Goal: Transaction & Acquisition: Purchase product/service

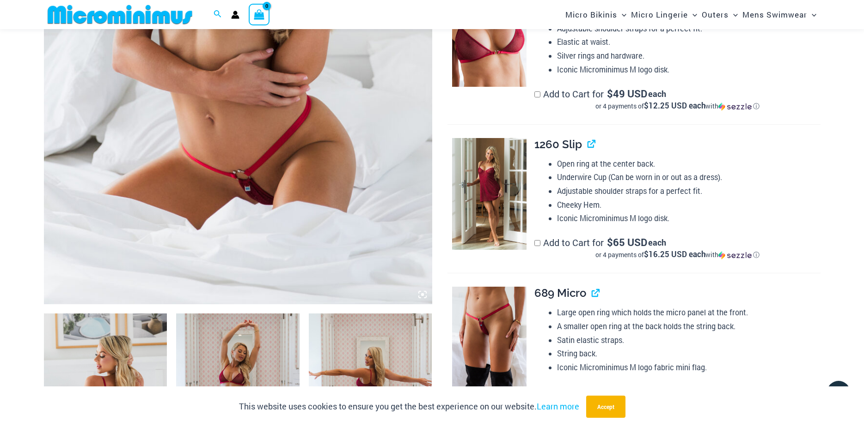
scroll to position [454, 0]
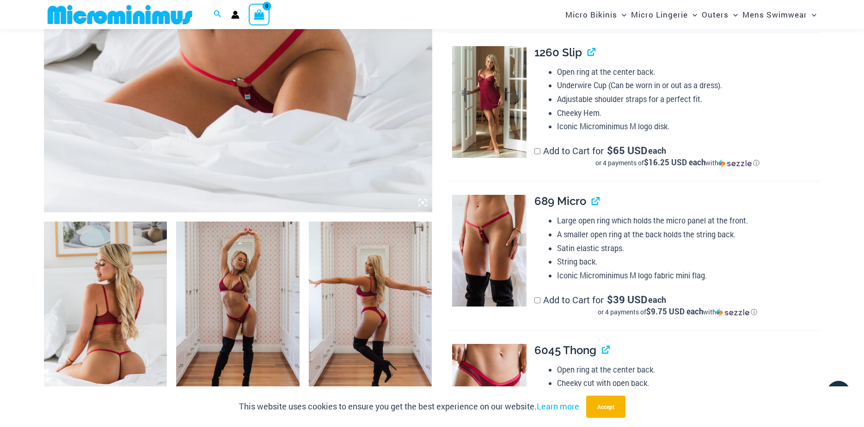
click at [420, 203] on icon at bounding box center [422, 203] width 8 height 8
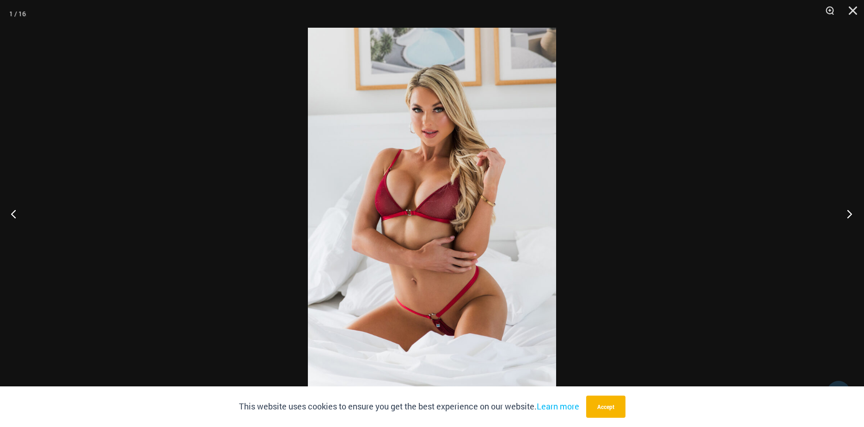
click at [850, 215] on button "Next" at bounding box center [846, 214] width 35 height 46
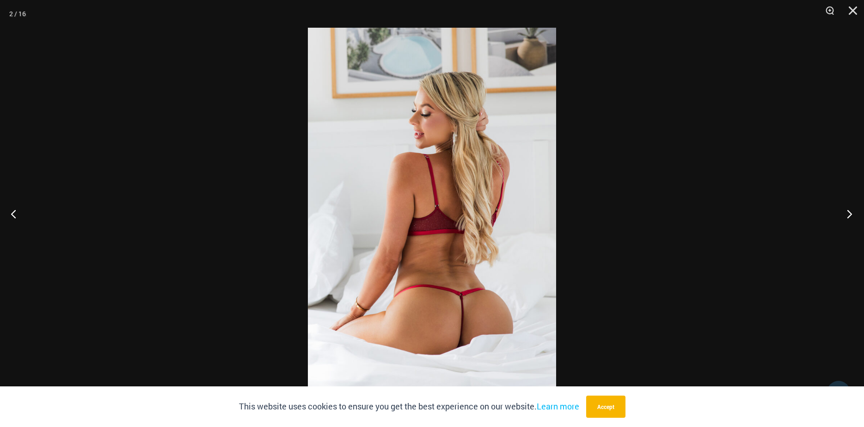
click at [850, 215] on button "Next" at bounding box center [846, 214] width 35 height 46
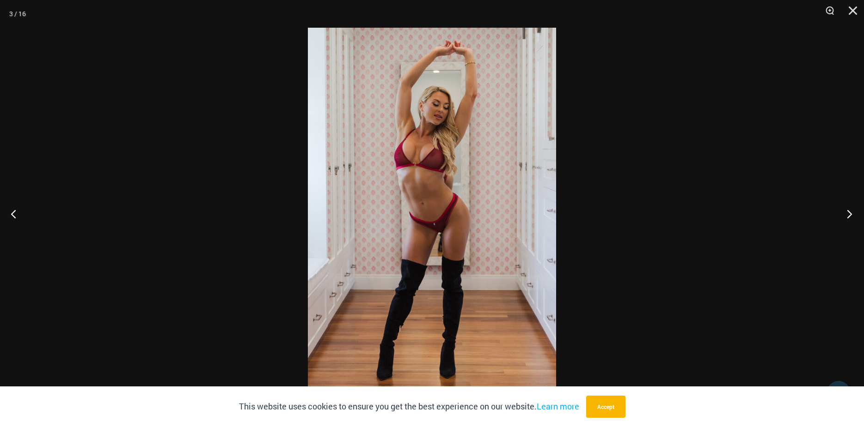
click at [850, 215] on button "Next" at bounding box center [846, 214] width 35 height 46
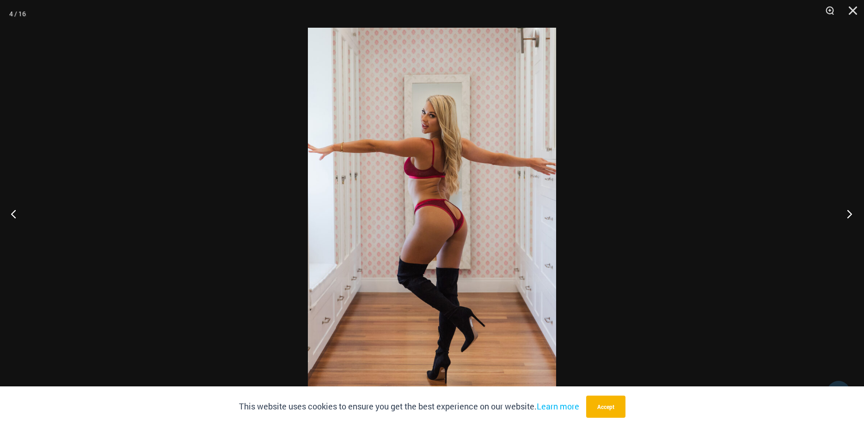
click at [850, 215] on button "Next" at bounding box center [846, 214] width 35 height 46
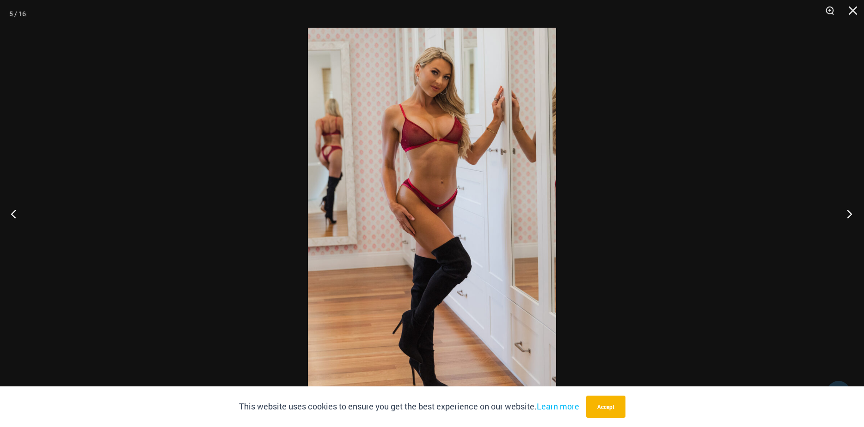
click at [850, 215] on button "Next" at bounding box center [846, 214] width 35 height 46
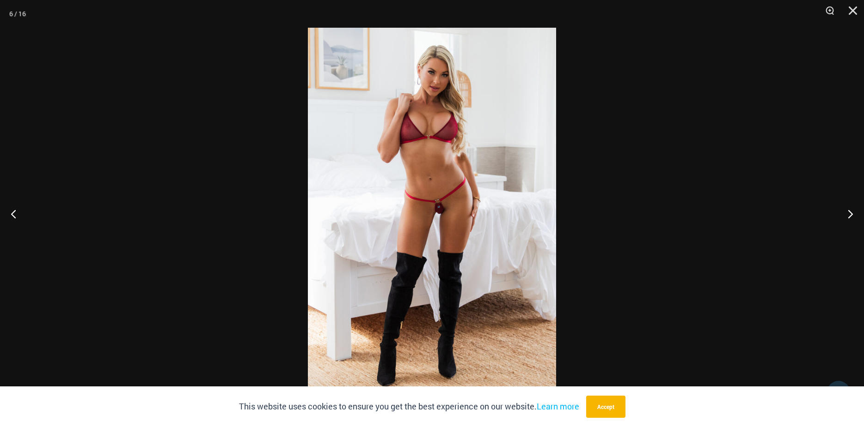
click at [57, 220] on div at bounding box center [432, 213] width 864 height 427
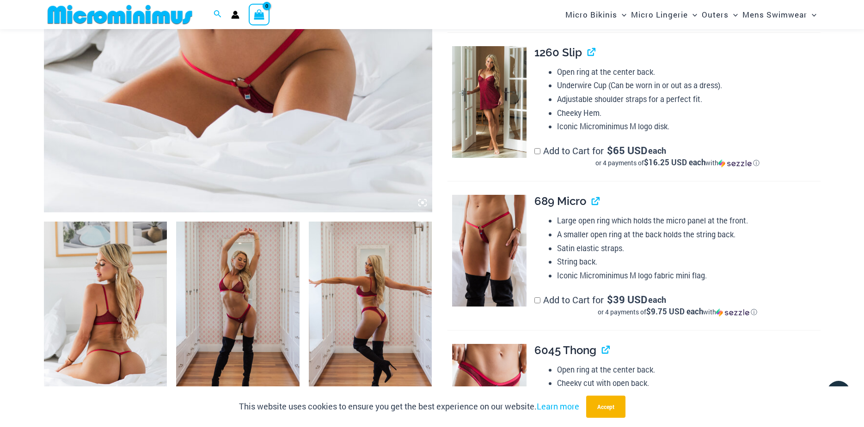
click at [381, 286] on img at bounding box center [370, 314] width 123 height 185
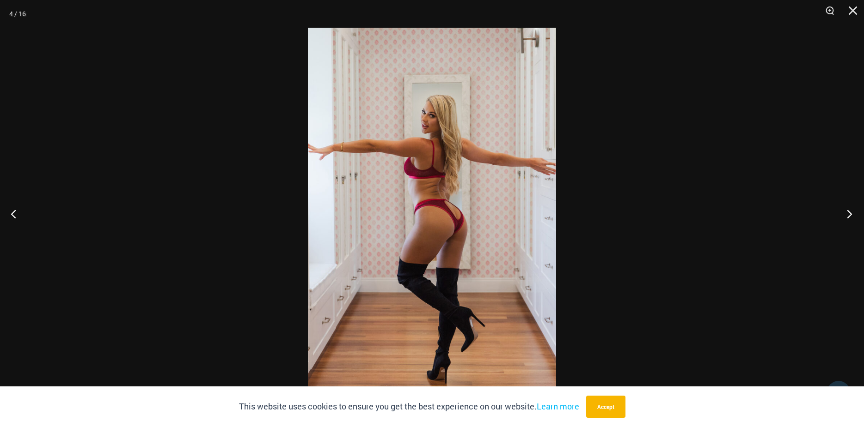
click at [853, 217] on button "Next" at bounding box center [846, 214] width 35 height 46
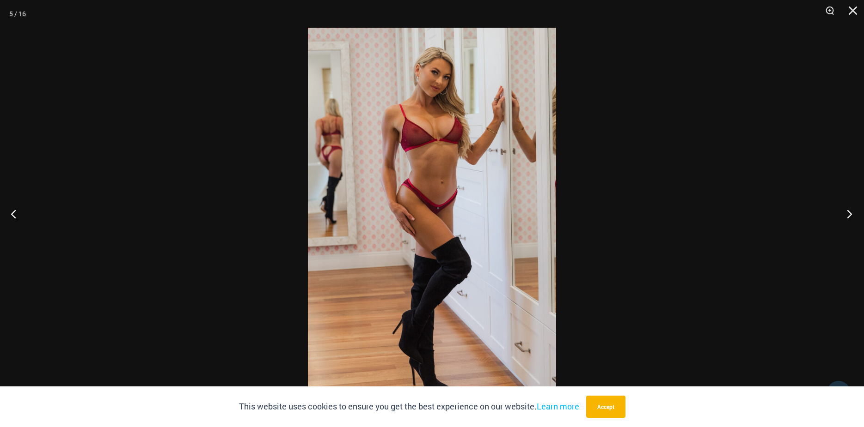
click at [853, 217] on button "Next" at bounding box center [846, 214] width 35 height 46
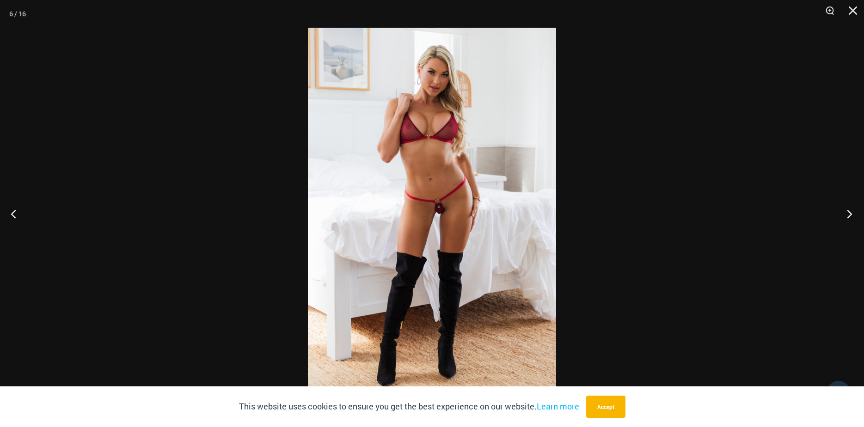
click at [853, 217] on button "Next" at bounding box center [846, 214] width 35 height 46
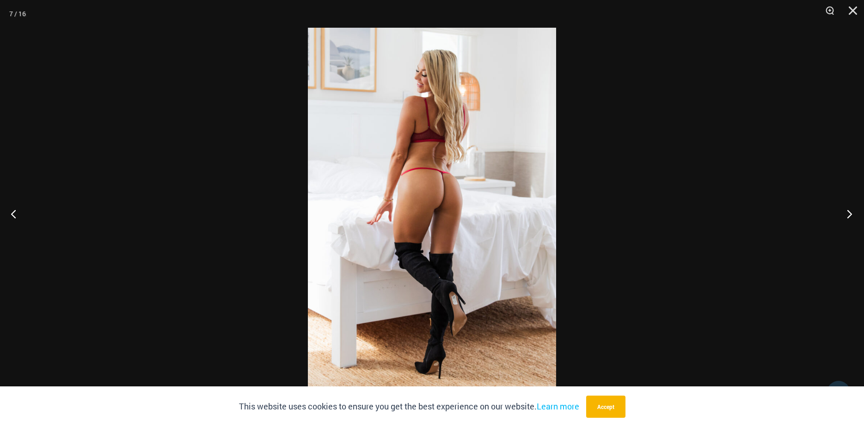
click at [853, 217] on button "Next" at bounding box center [846, 214] width 35 height 46
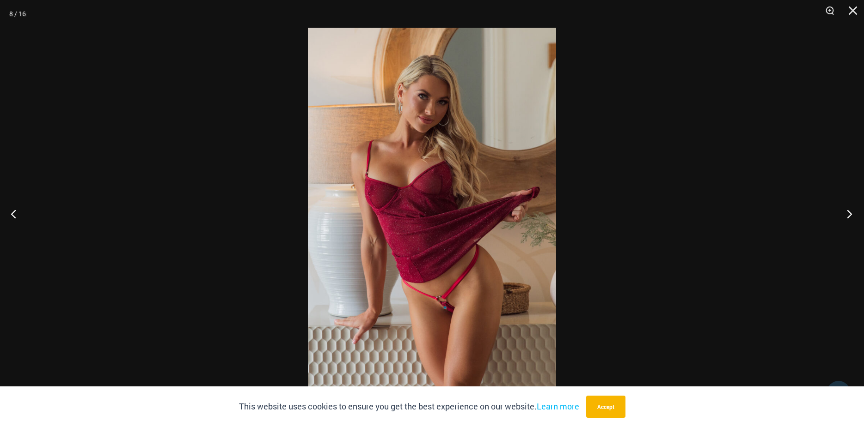
click at [853, 217] on button "Next" at bounding box center [846, 214] width 35 height 46
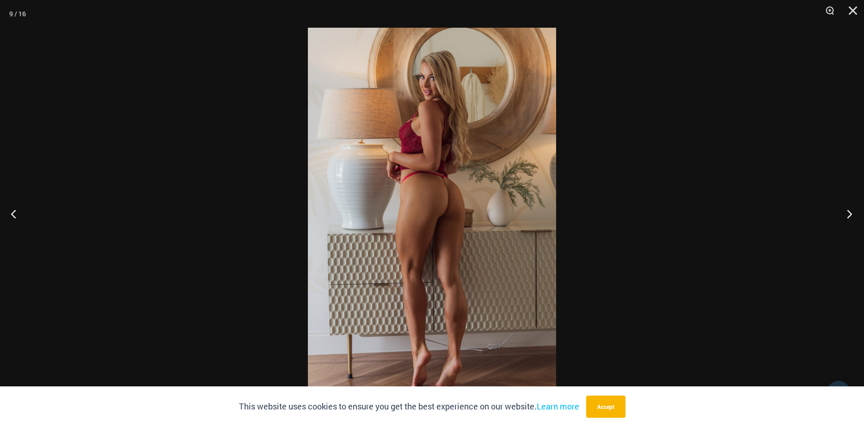
click at [853, 217] on button "Next" at bounding box center [846, 214] width 35 height 46
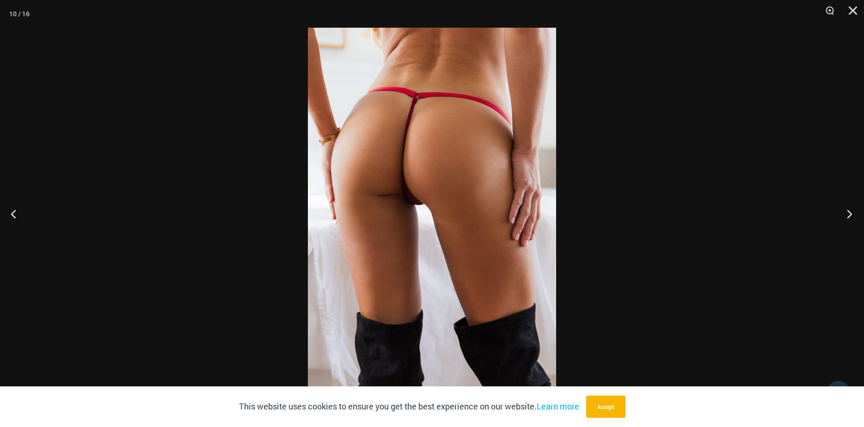
click at [853, 217] on button "Next" at bounding box center [846, 214] width 35 height 46
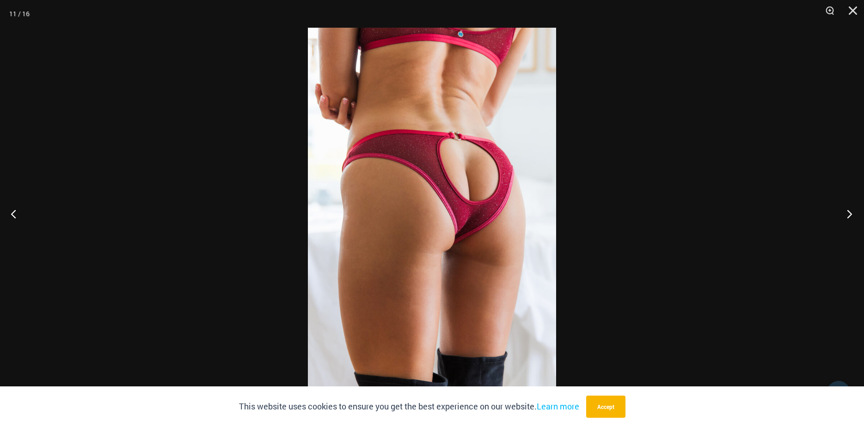
click at [853, 217] on button "Next" at bounding box center [846, 214] width 35 height 46
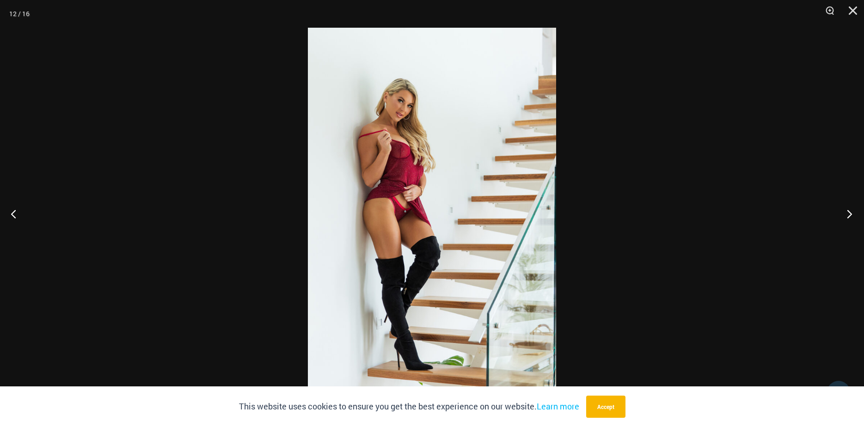
click at [853, 217] on button "Next" at bounding box center [846, 214] width 35 height 46
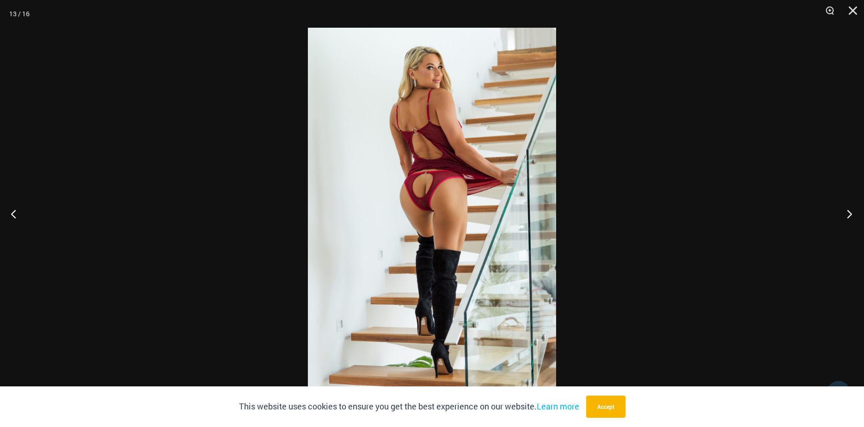
click at [853, 217] on button "Next" at bounding box center [846, 214] width 35 height 46
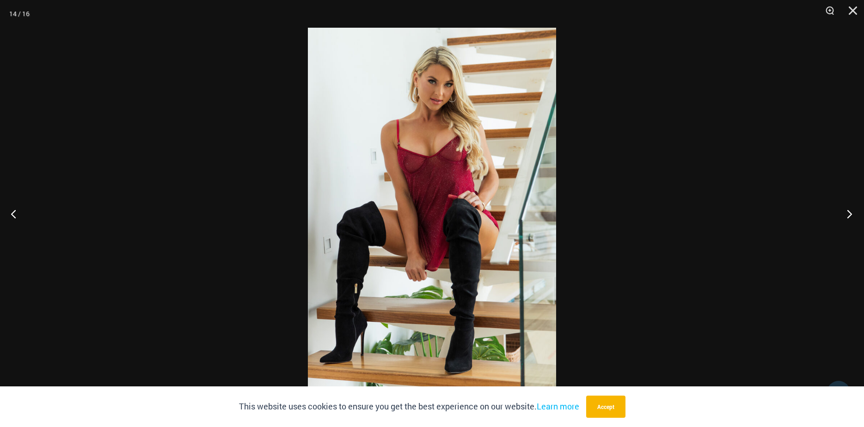
click at [853, 217] on button "Next" at bounding box center [846, 214] width 35 height 46
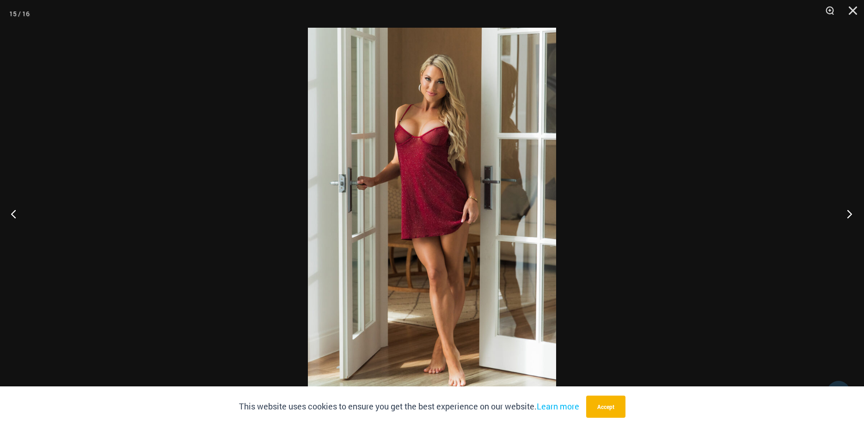
click at [853, 217] on button "Next" at bounding box center [846, 214] width 35 height 46
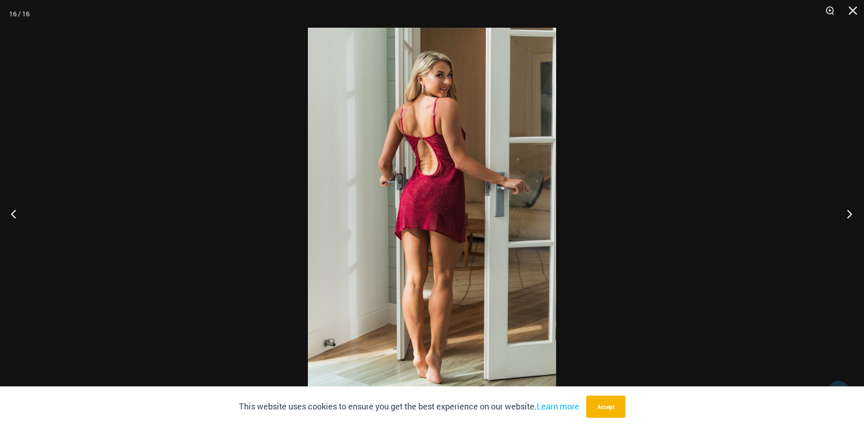
click at [853, 217] on button "Next" at bounding box center [846, 214] width 35 height 46
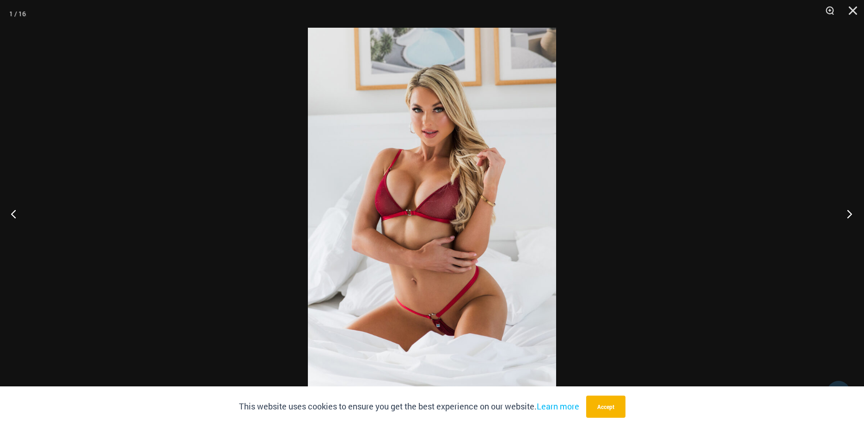
click at [853, 217] on button "Next" at bounding box center [846, 214] width 35 height 46
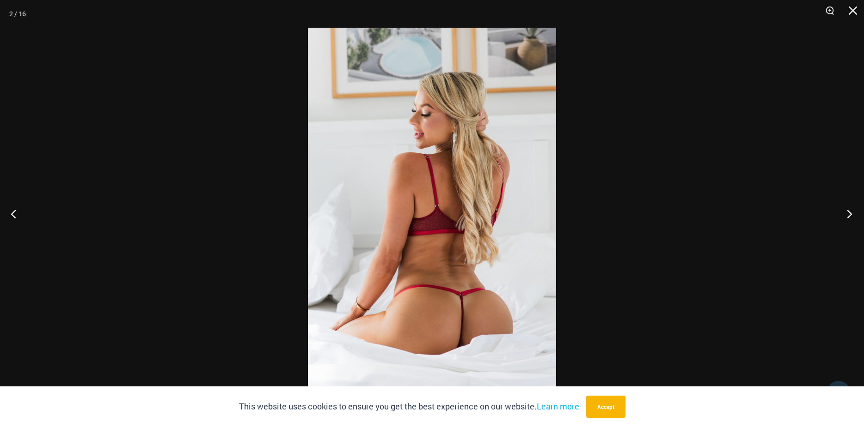
click at [853, 217] on button "Next" at bounding box center [846, 214] width 35 height 46
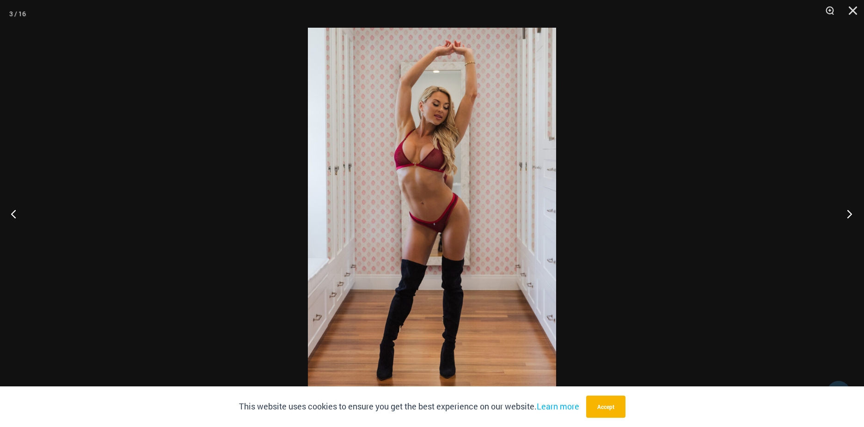
click at [853, 217] on button "Next" at bounding box center [846, 214] width 35 height 46
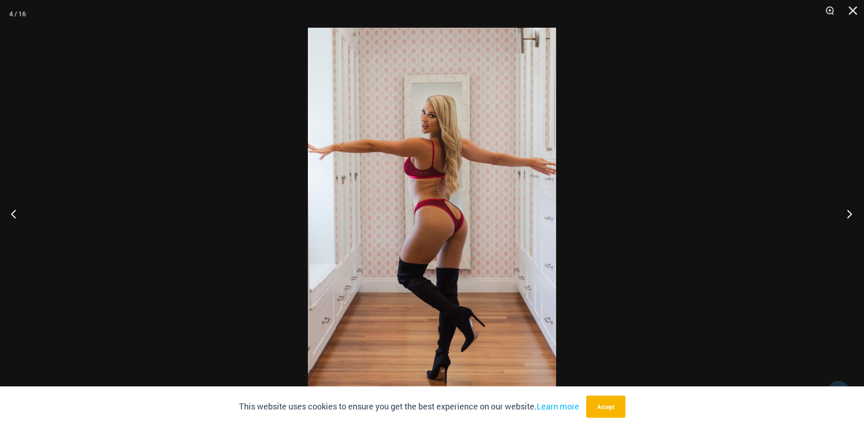
click at [853, 216] on button "Next" at bounding box center [846, 214] width 35 height 46
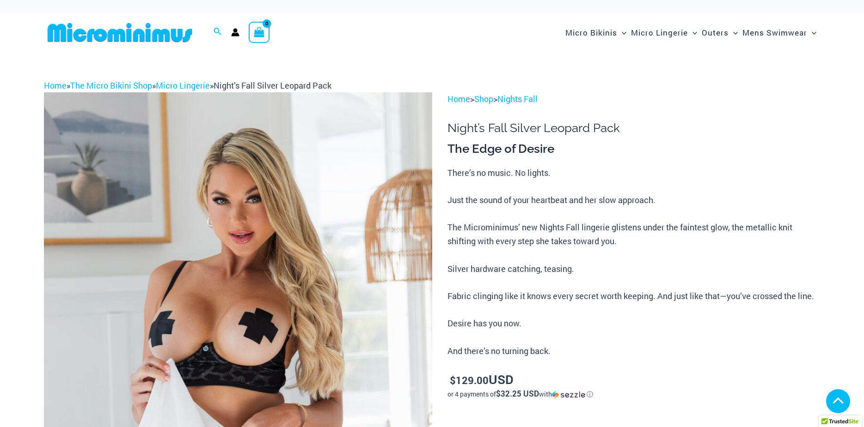
scroll to position [185, 0]
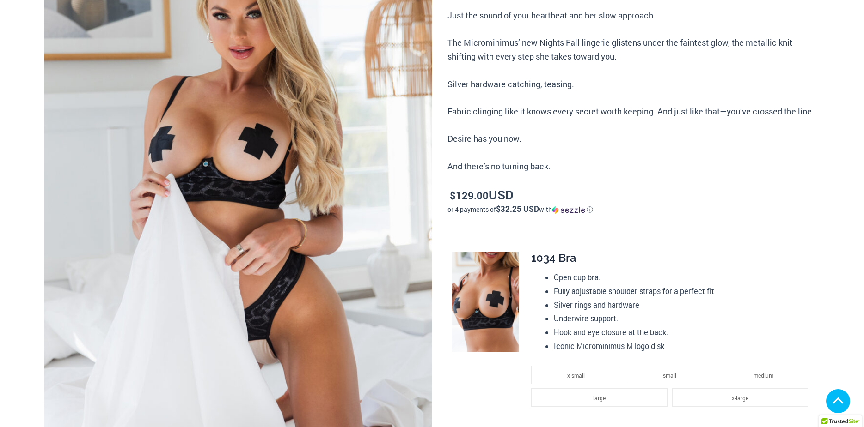
drag, startPoint x: 0, startPoint y: 0, endPoint x: 335, endPoint y: 295, distance: 446.2
click at [333, 295] on img at bounding box center [238, 199] width 388 height 582
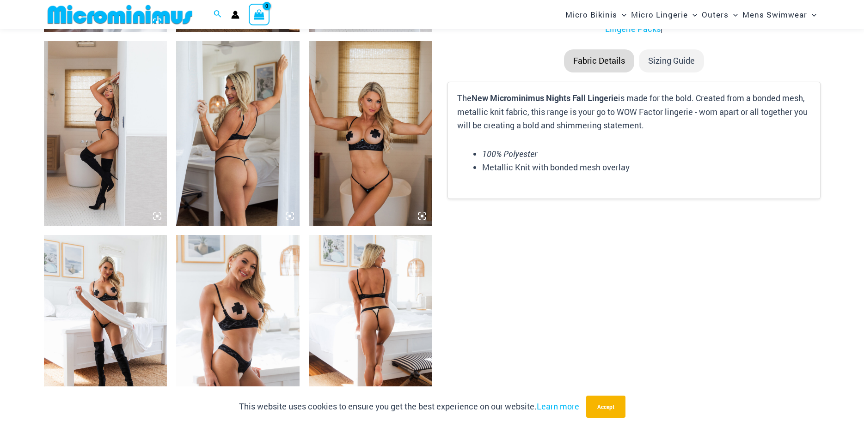
scroll to position [1294, 0]
